Goal: Answer question/provide support: Share knowledge or assist other users

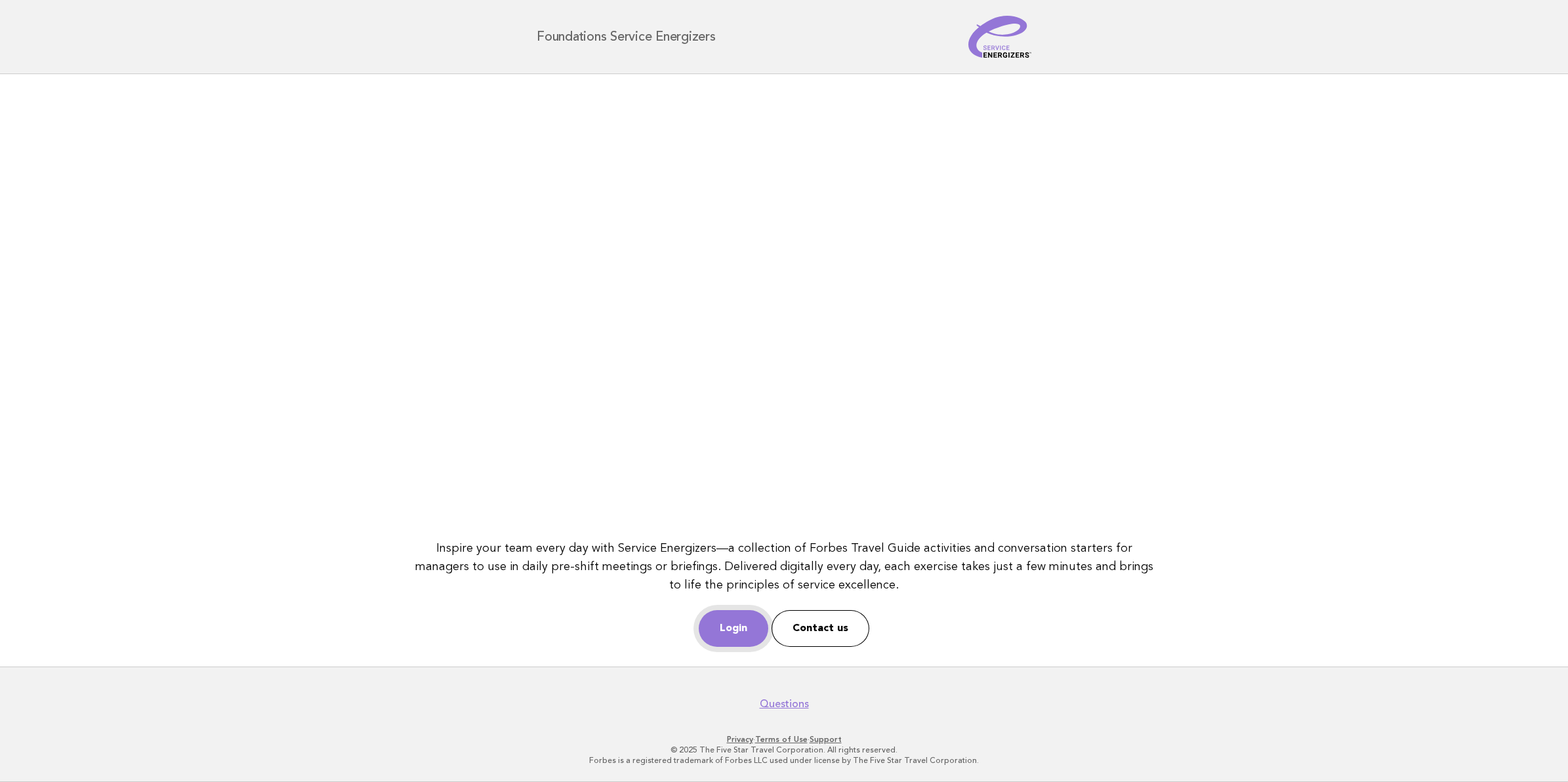
click at [704, 625] on link "Login" at bounding box center [733, 629] width 69 height 37
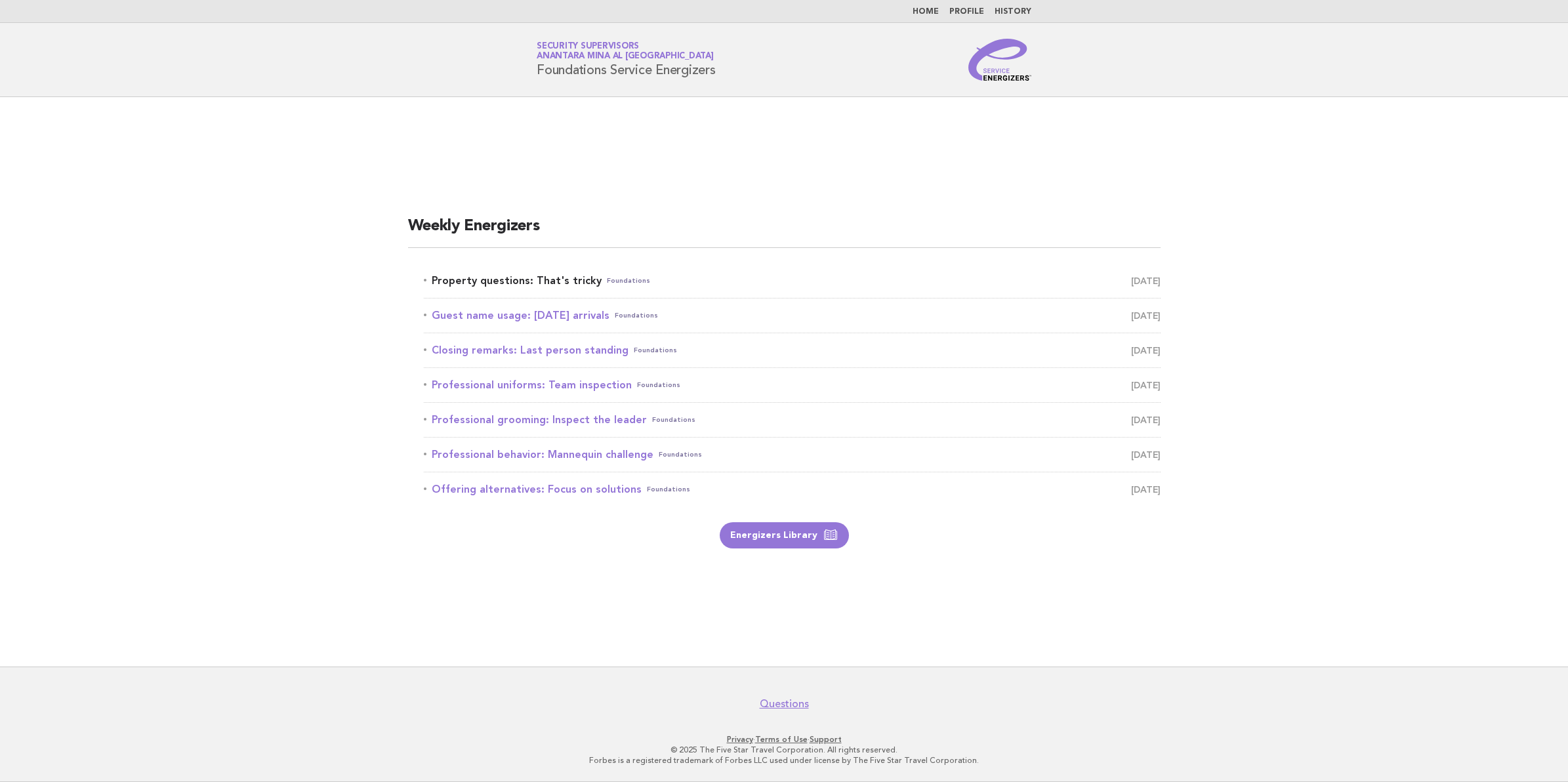
click at [488, 276] on link "Property questions: That's tricky Foundations August 31" at bounding box center [792, 280] width 737 height 18
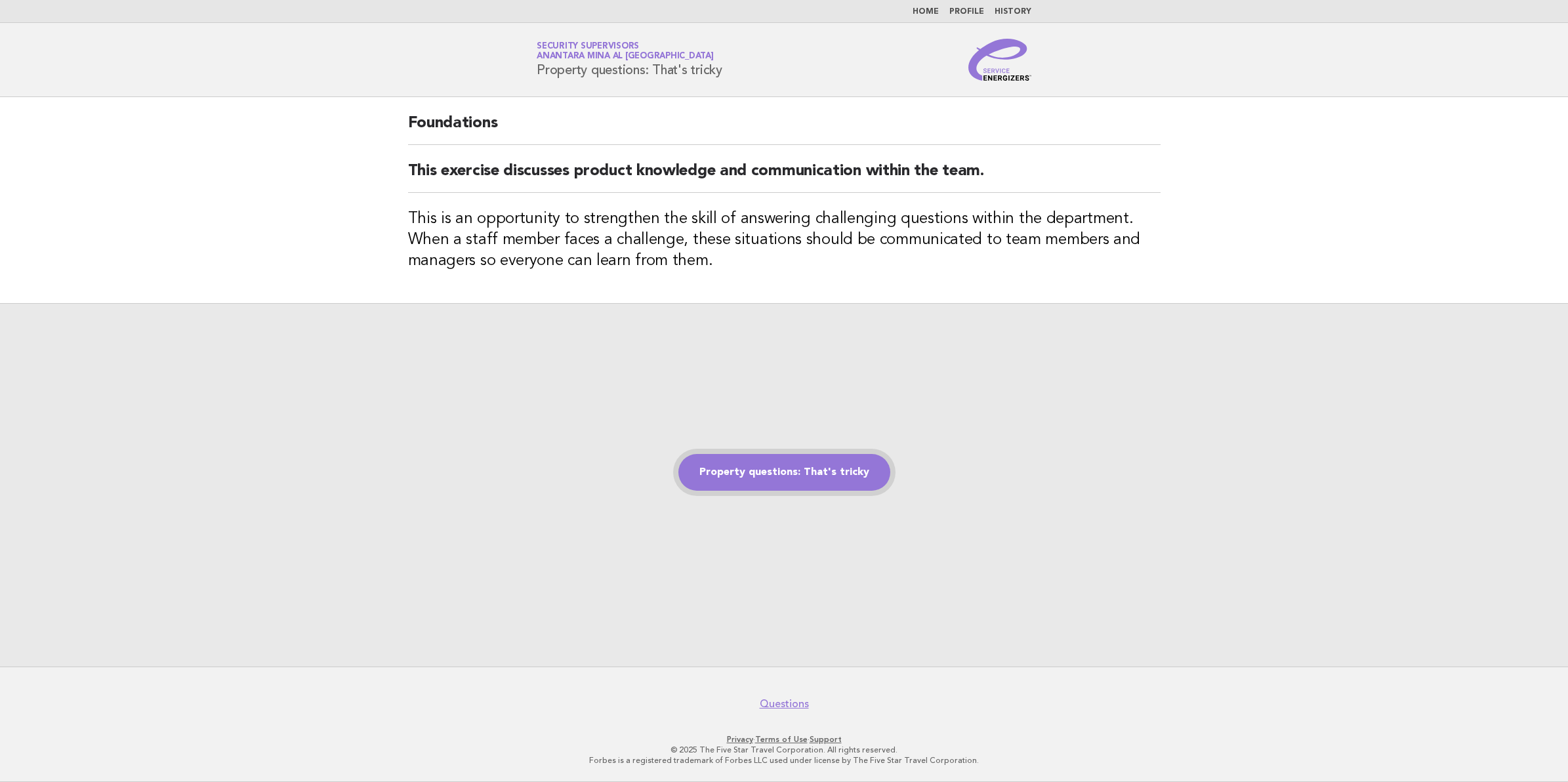
click at [737, 474] on link "Property questions: That's tricky" at bounding box center [784, 473] width 212 height 37
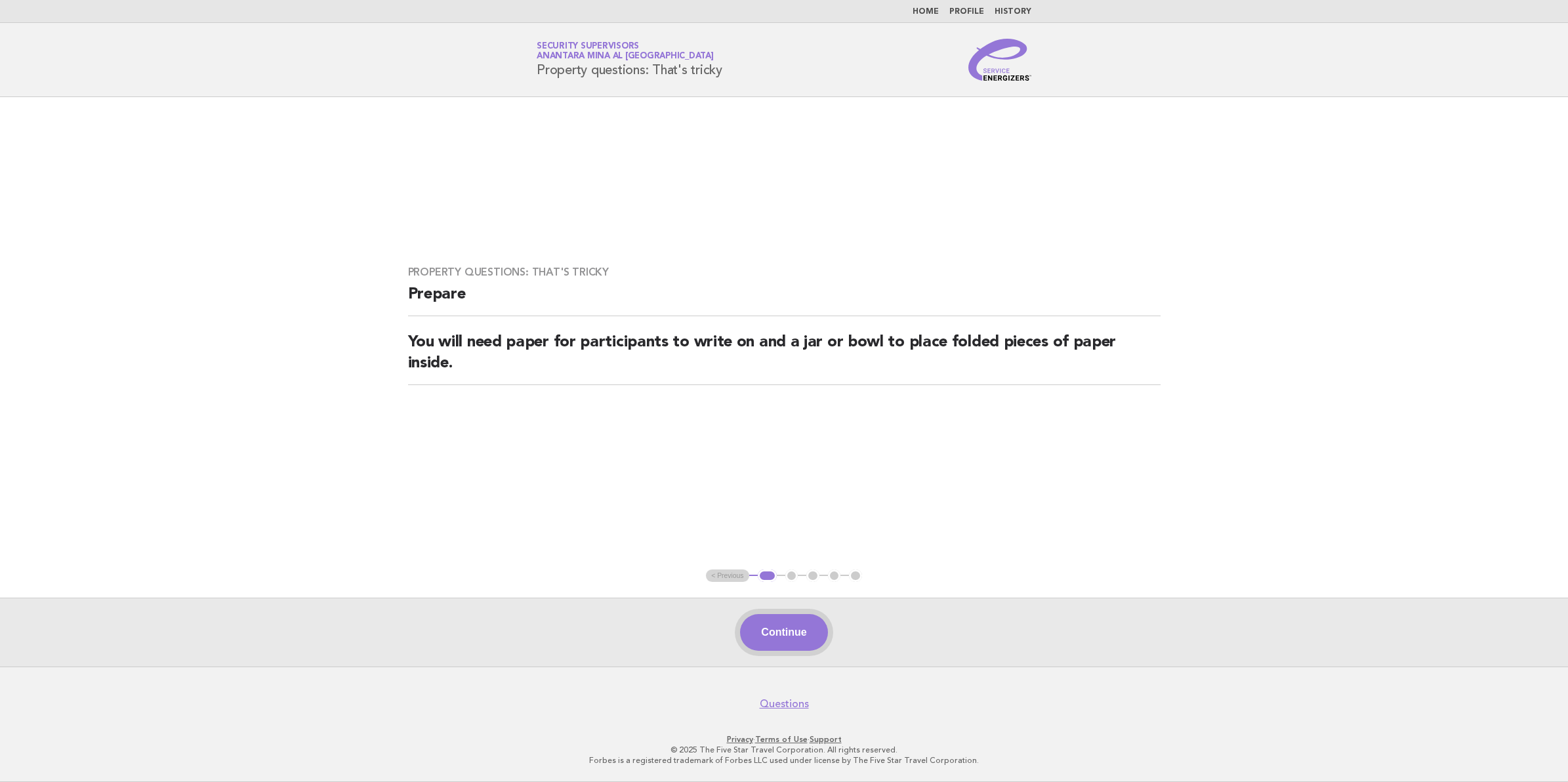
click at [798, 632] on button "Continue" at bounding box center [783, 633] width 88 height 37
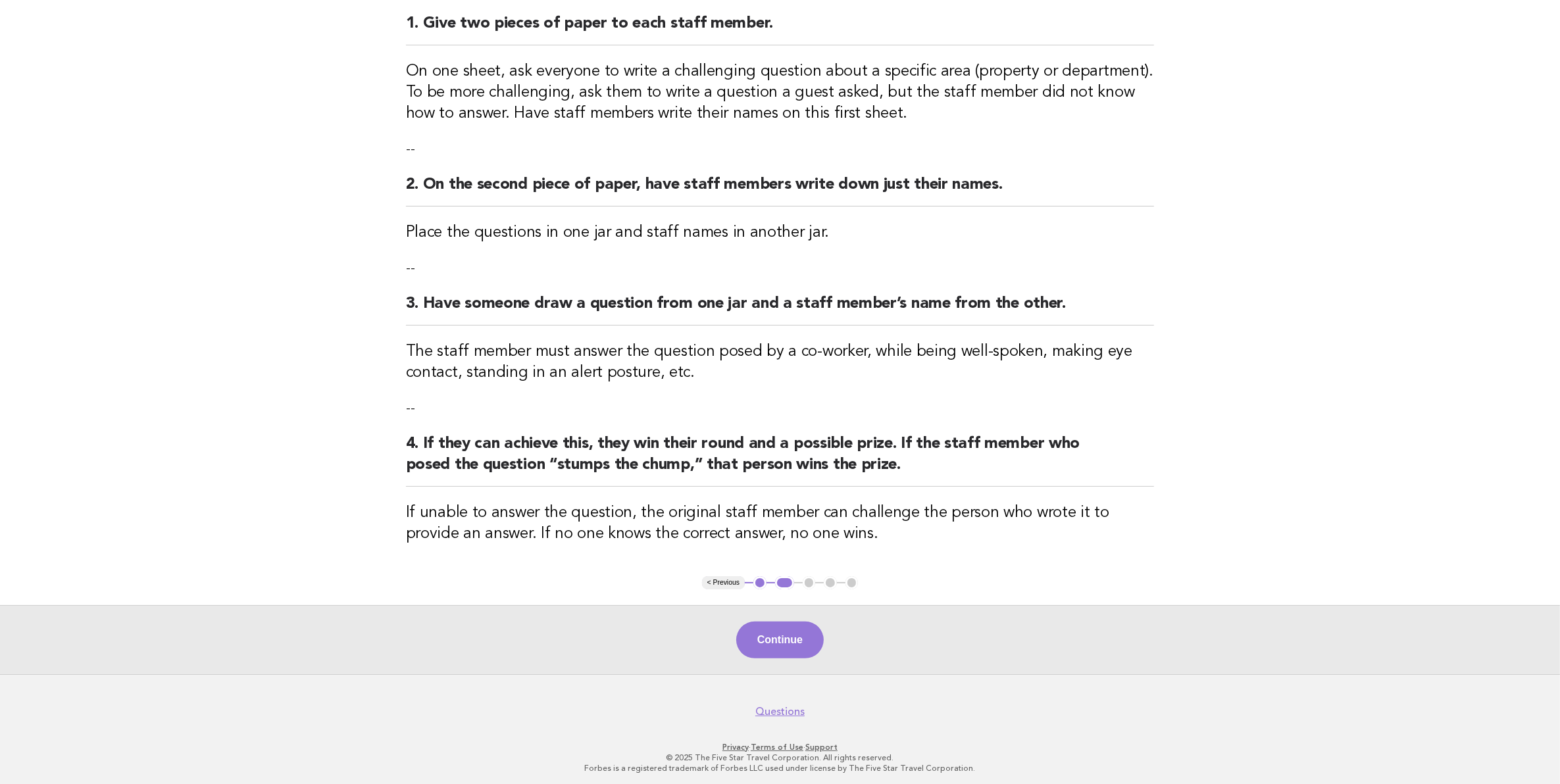
scroll to position [173, 0]
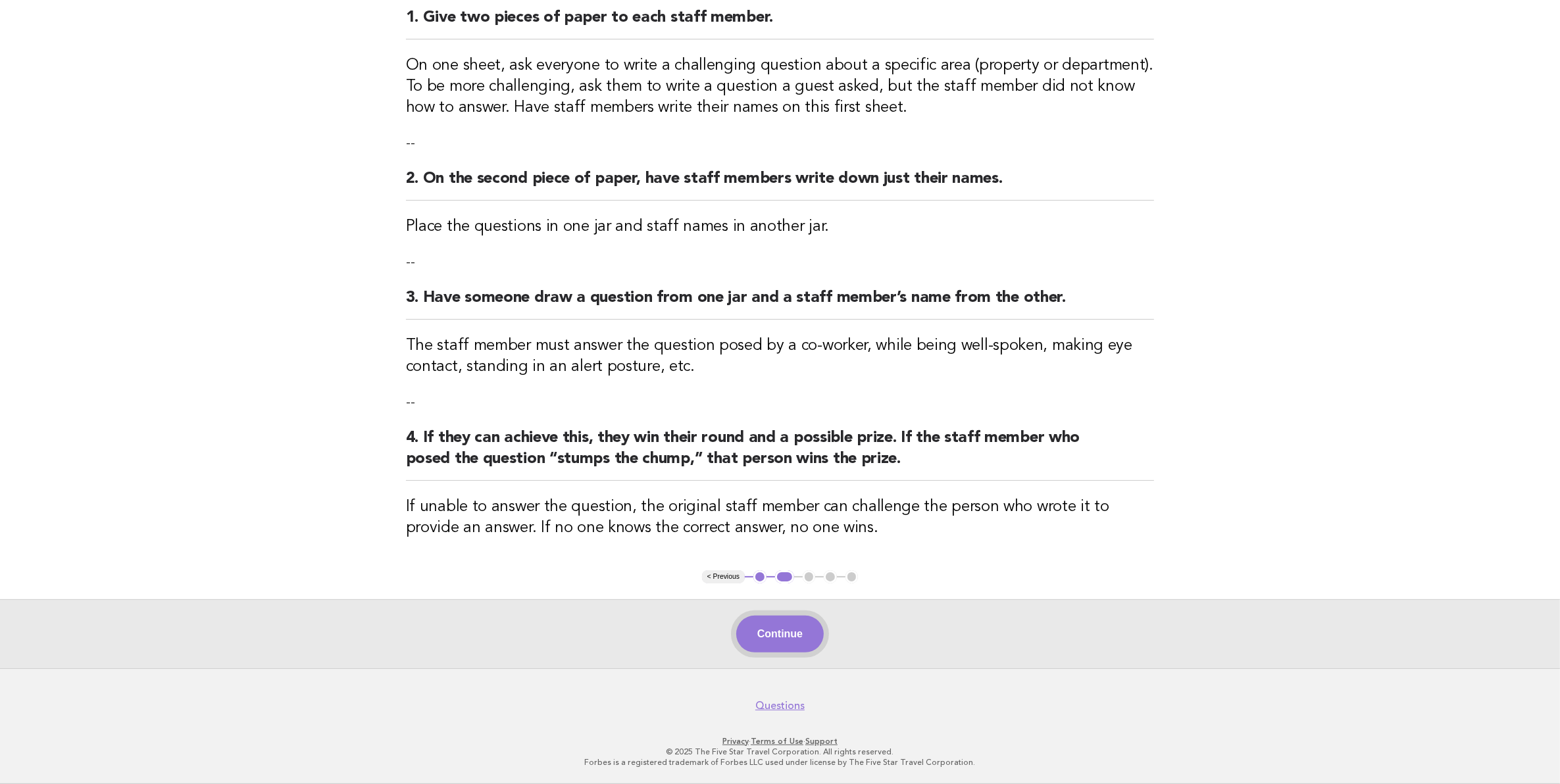
click at [803, 637] on button "Continue" at bounding box center [780, 634] width 88 height 37
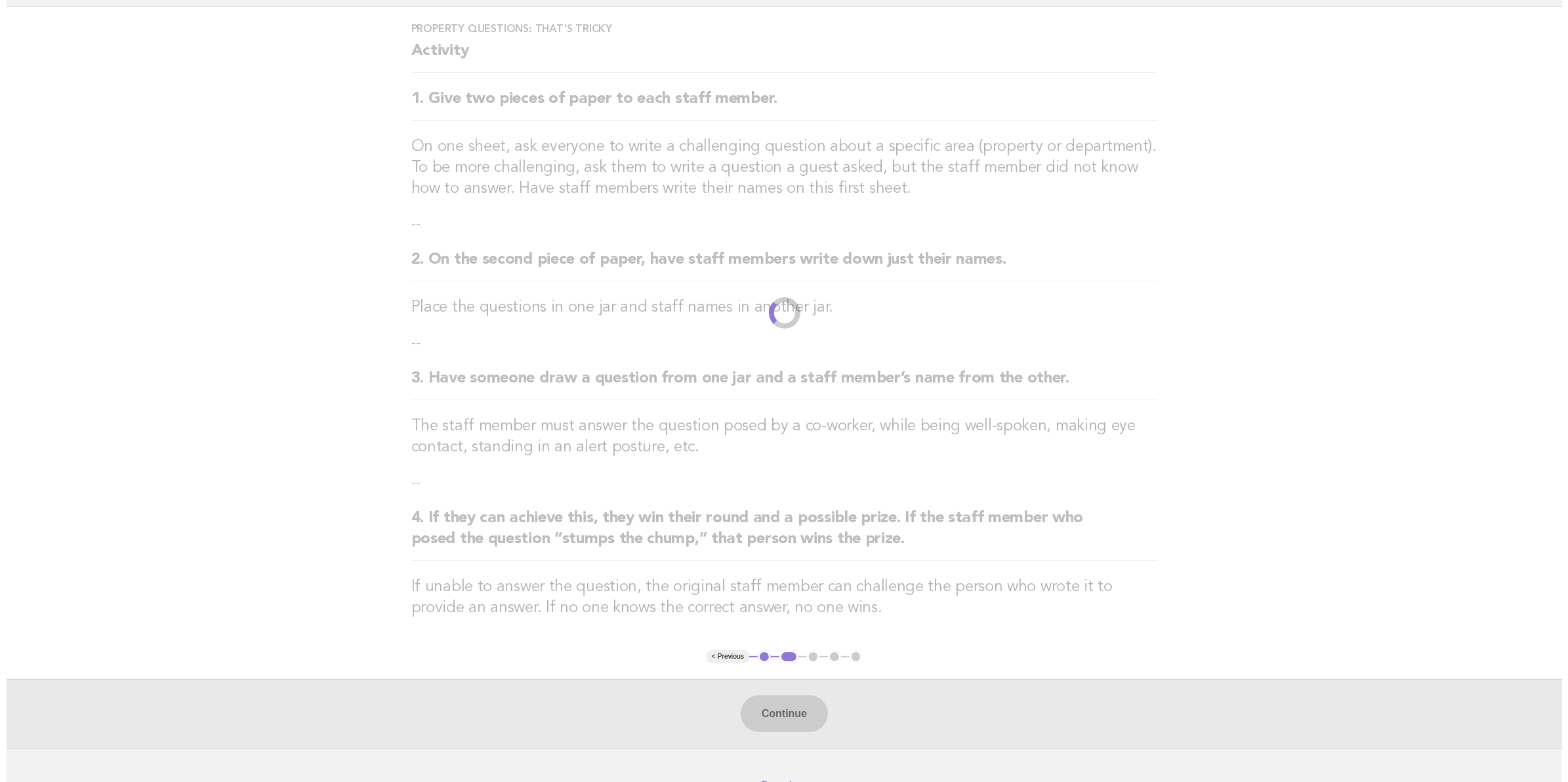
scroll to position [0, 0]
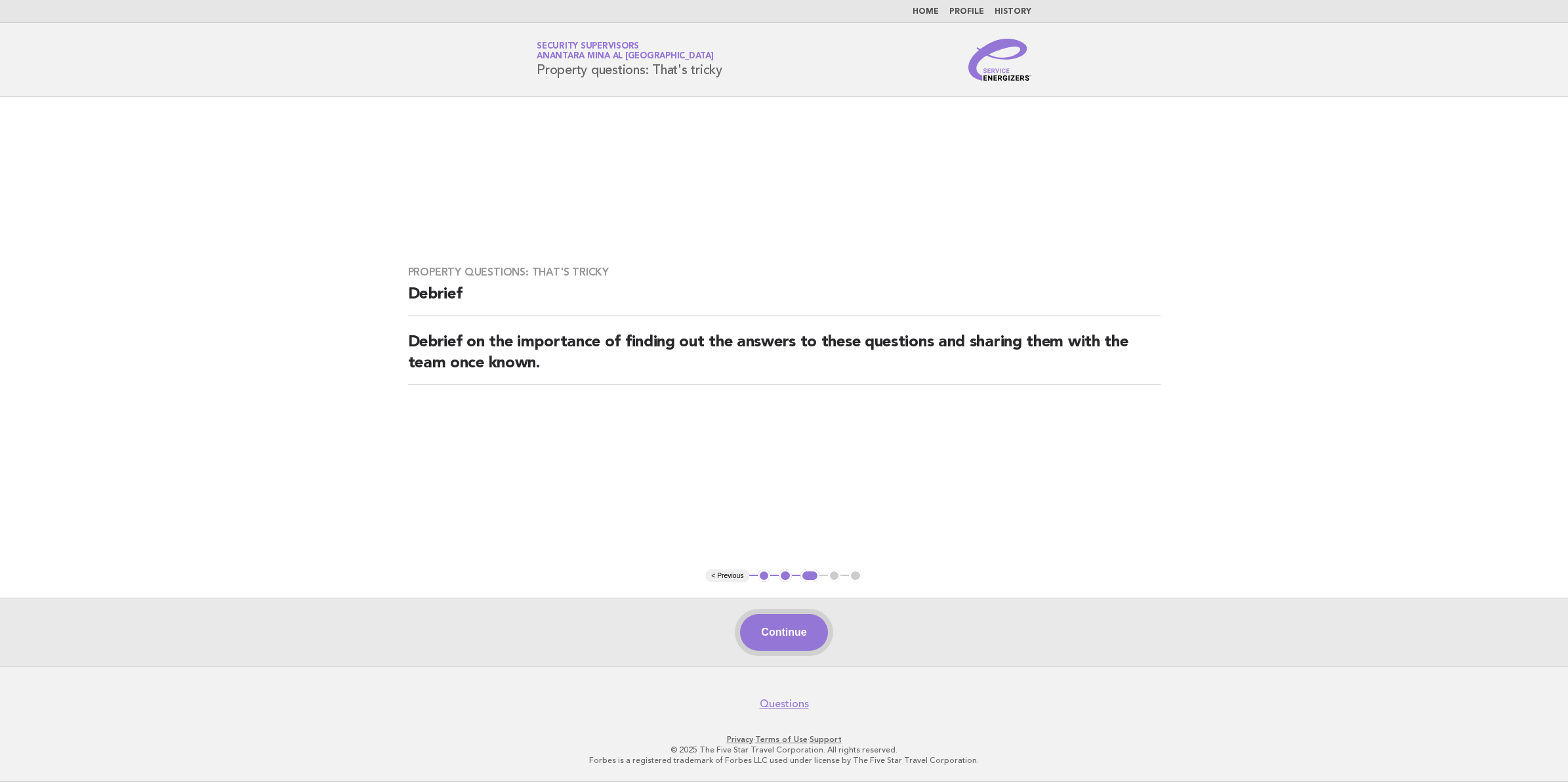
click at [782, 639] on button "Continue" at bounding box center [783, 633] width 88 height 37
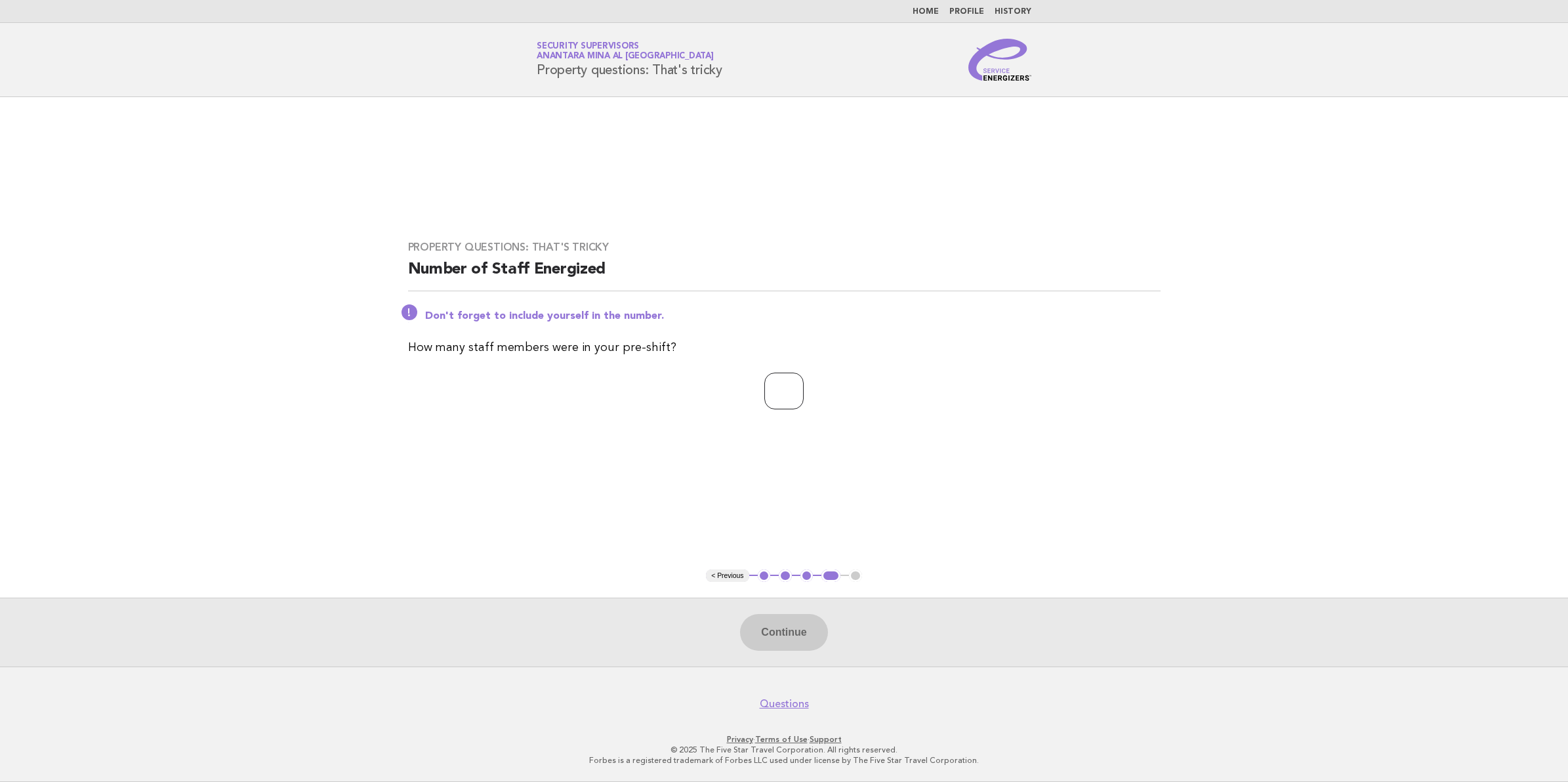
click at [773, 391] on input "number" at bounding box center [784, 391] width 40 height 37
type input "**"
click at [781, 645] on button "Continue" at bounding box center [783, 633] width 88 height 37
